Goal: Use online tool/utility: Utilize a website feature to perform a specific function

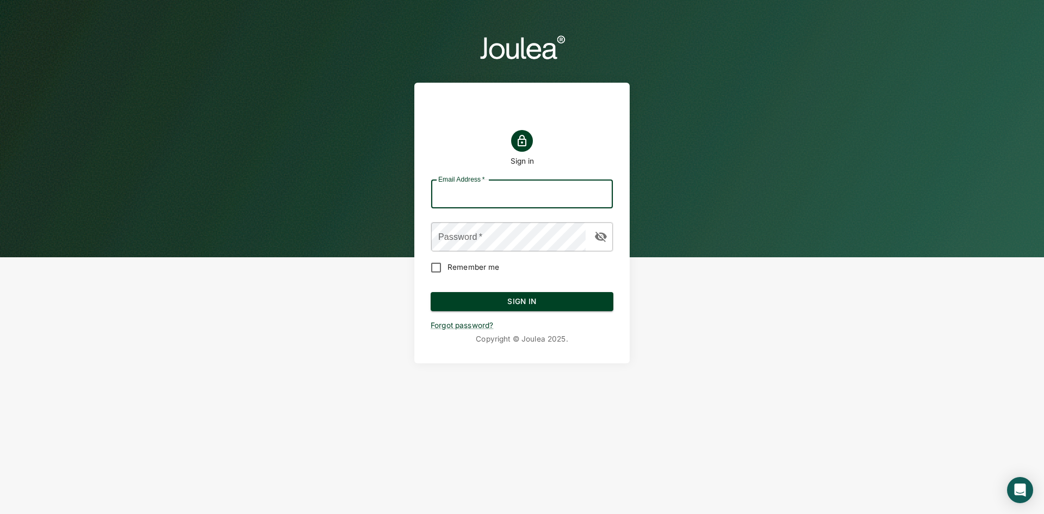
click at [535, 195] on input "Email Address   *" at bounding box center [522, 194] width 182 height 29
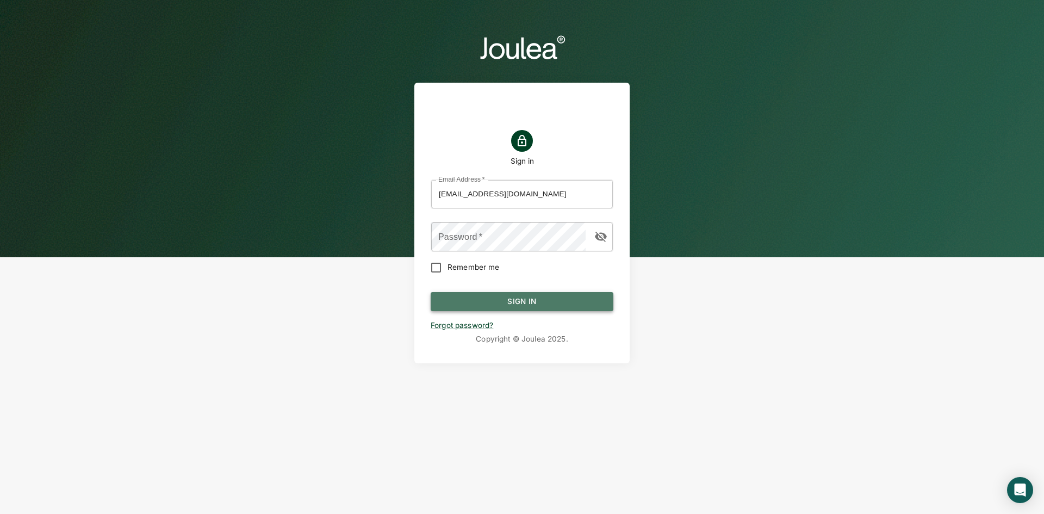
click at [542, 295] on button "Sign In" at bounding box center [521, 302] width 183 height 20
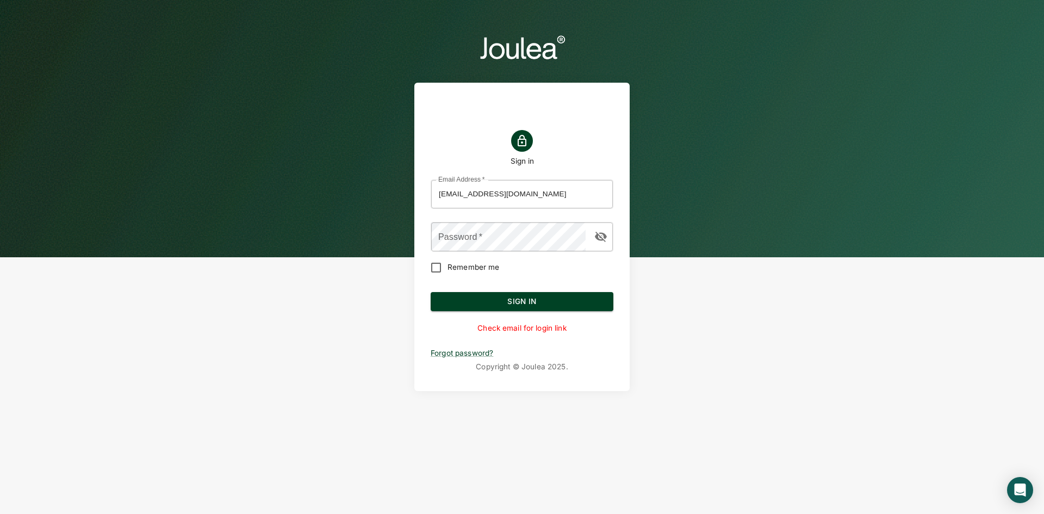
type input "kiarash.ahmadi@joulea.com"
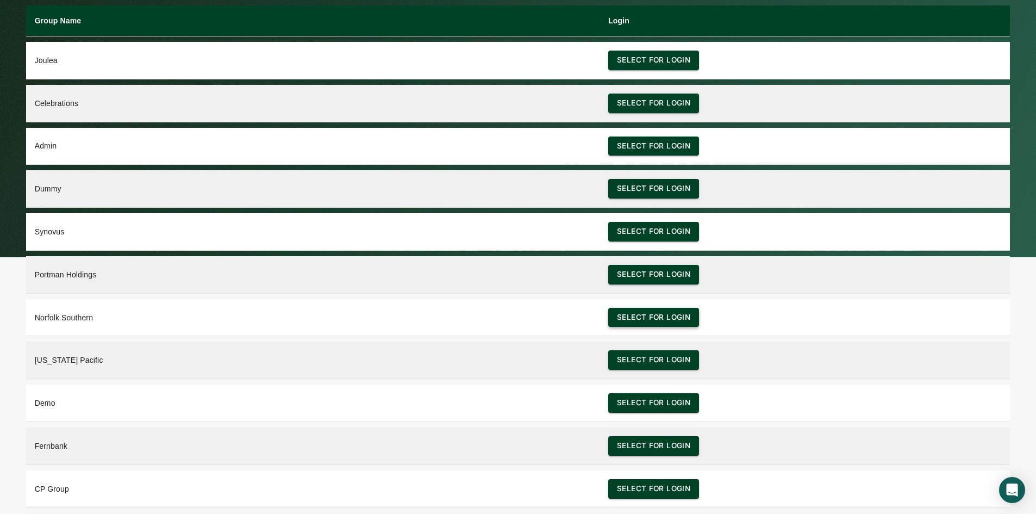
click at [657, 318] on button "Select for login" at bounding box center [653, 318] width 91 height 20
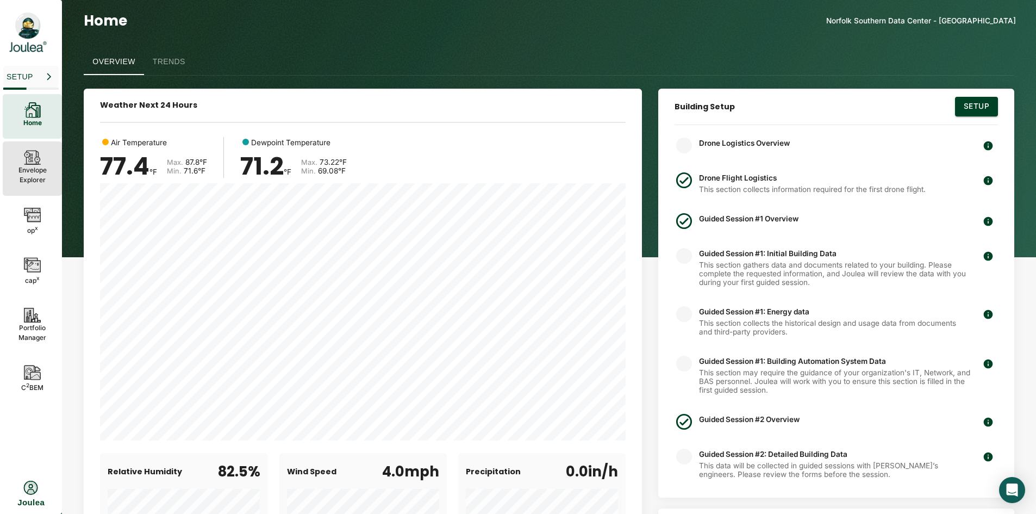
click at [24, 167] on p "Envelope Explorer" at bounding box center [32, 175] width 28 height 20
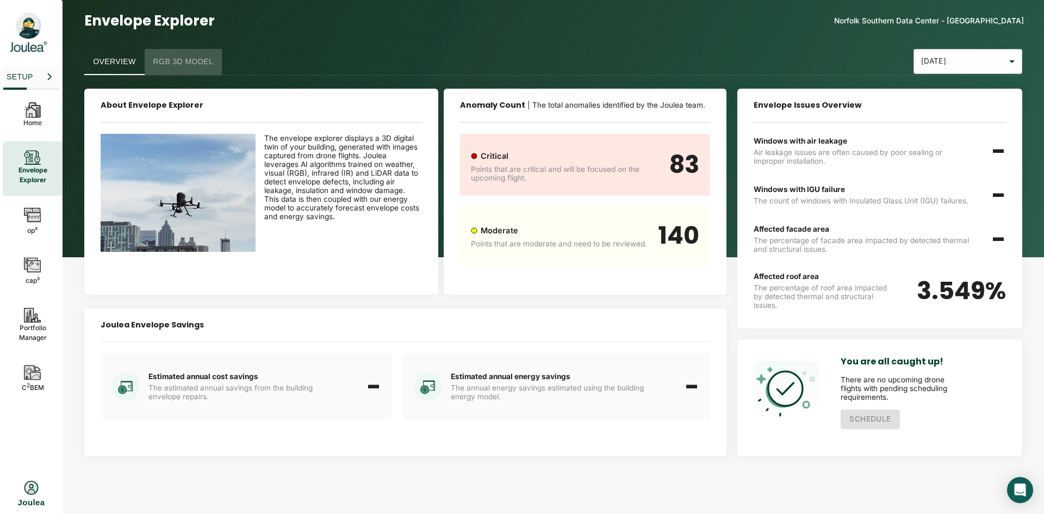
click at [205, 64] on button "RGB 3D Model" at bounding box center [184, 62] width 78 height 26
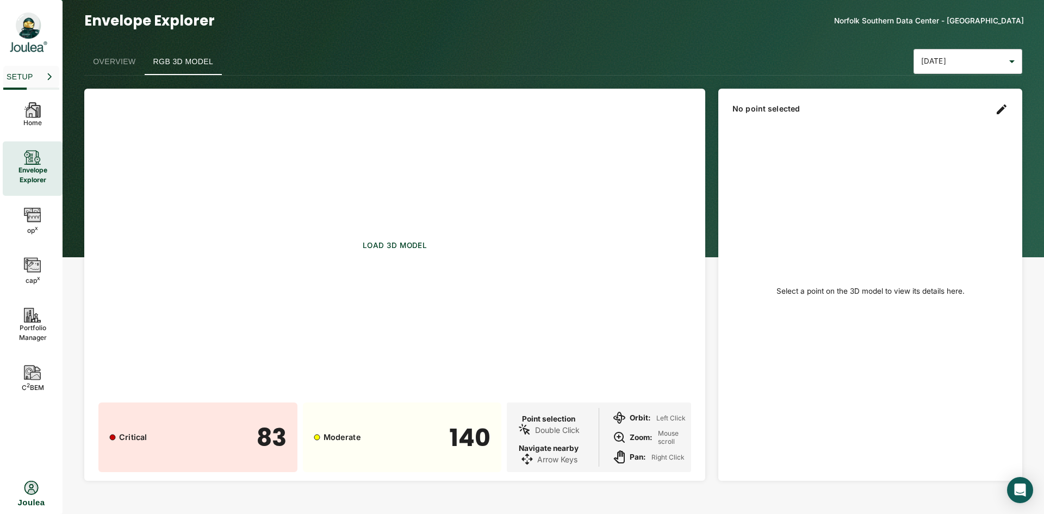
click at [399, 242] on button "Load 3D model" at bounding box center [394, 245] width 73 height 27
